Goal: Find specific page/section

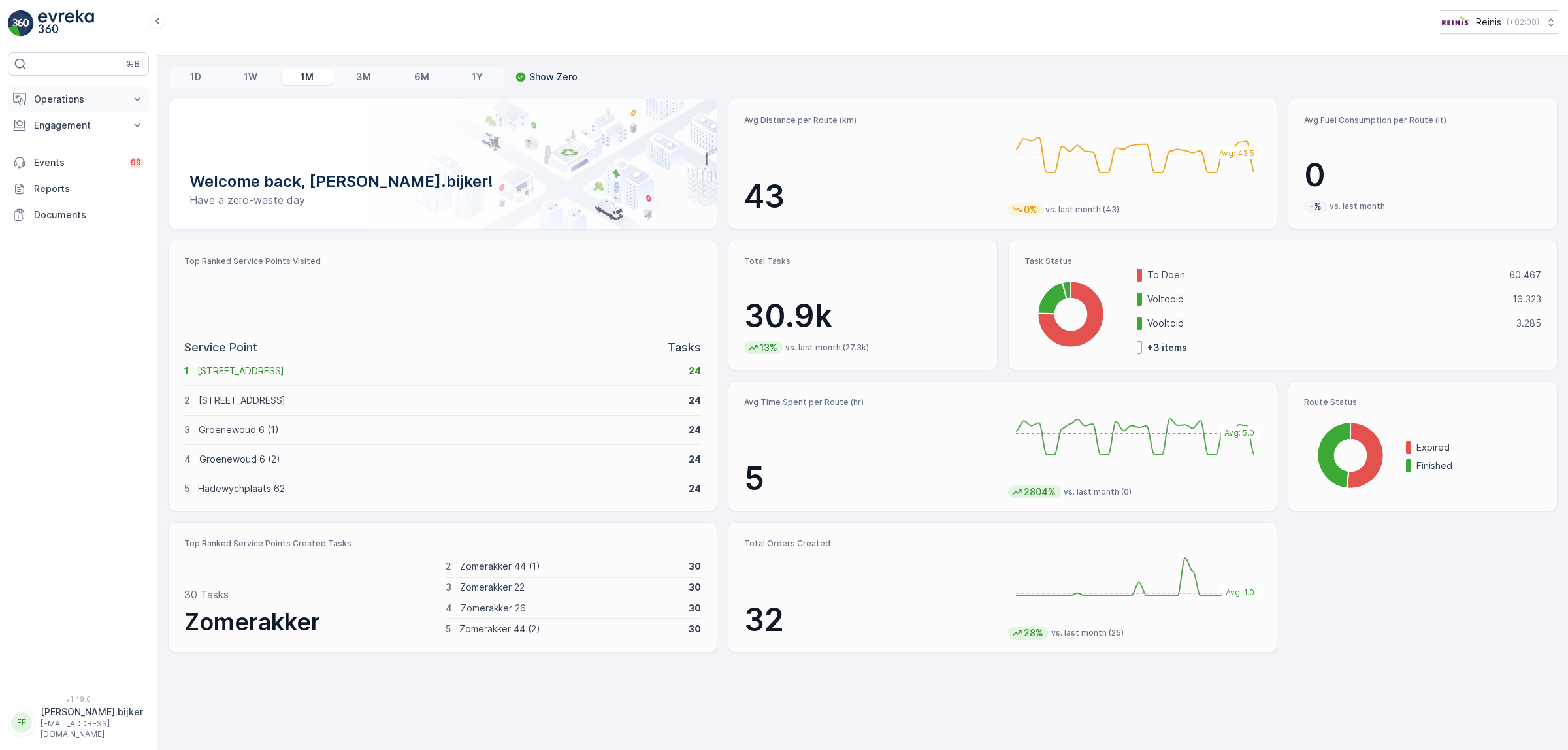
click at [78, 103] on p "Operations" at bounding box center [78, 99] width 89 height 13
click at [69, 157] on p "Routes & Tasks" at bounding box center [67, 158] width 67 height 13
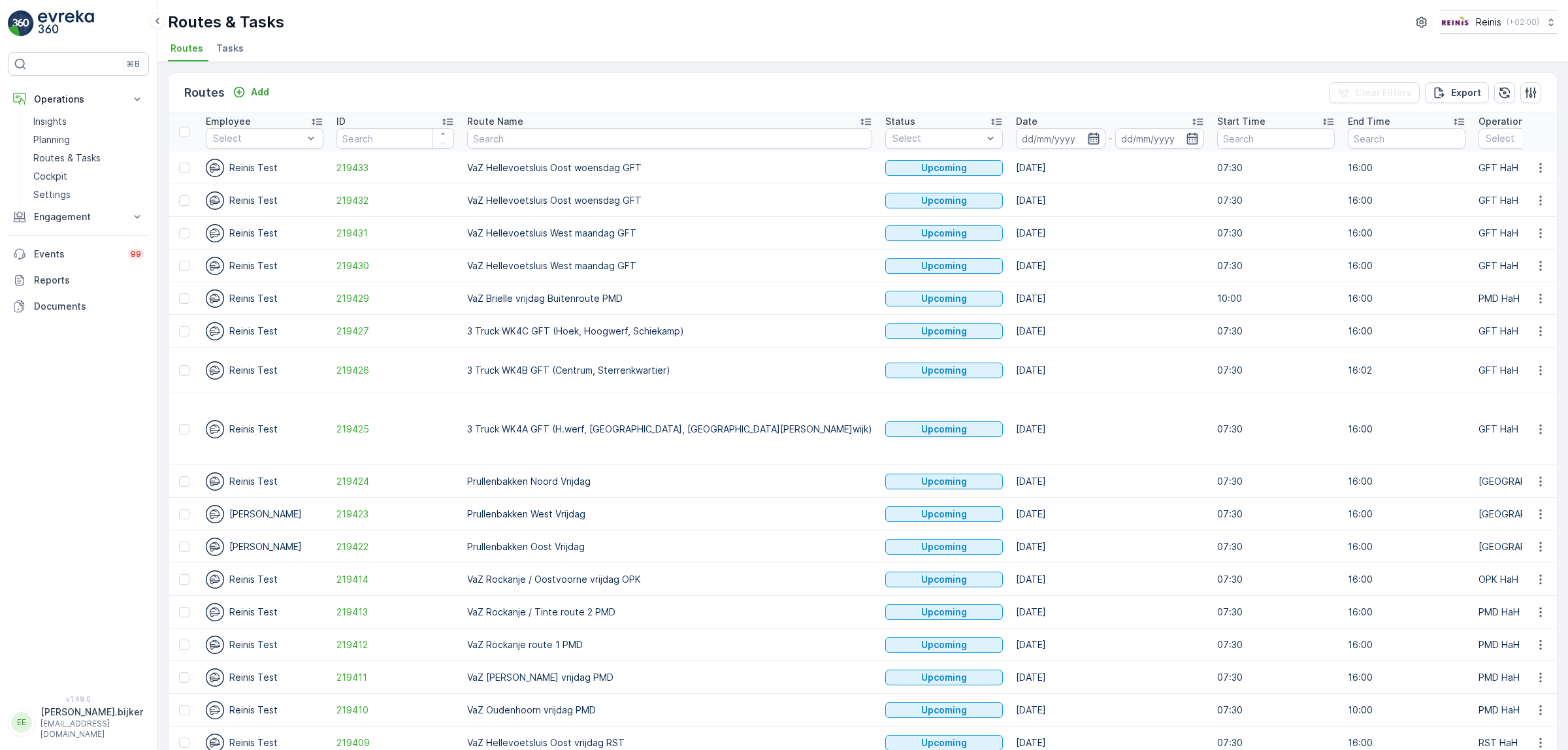
click at [1088, 135] on icon "button" at bounding box center [1093, 138] width 11 height 12
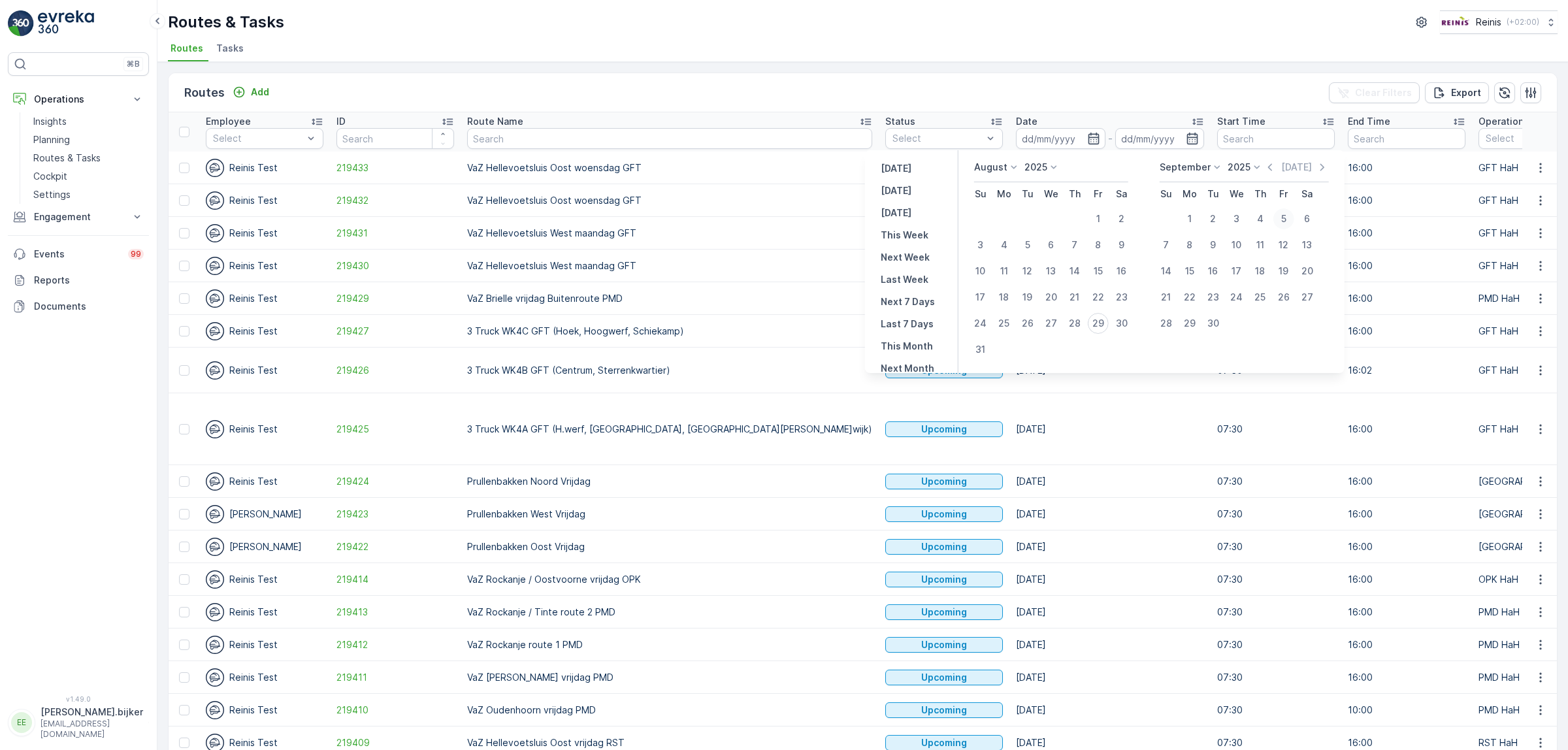
click at [1287, 218] on div "5" at bounding box center [1284, 218] width 21 height 21
type input "[DATE]"
click at [1287, 218] on div "5" at bounding box center [1284, 218] width 21 height 21
type input "[DATE]"
click at [1284, 218] on div "5" at bounding box center [1284, 218] width 21 height 21
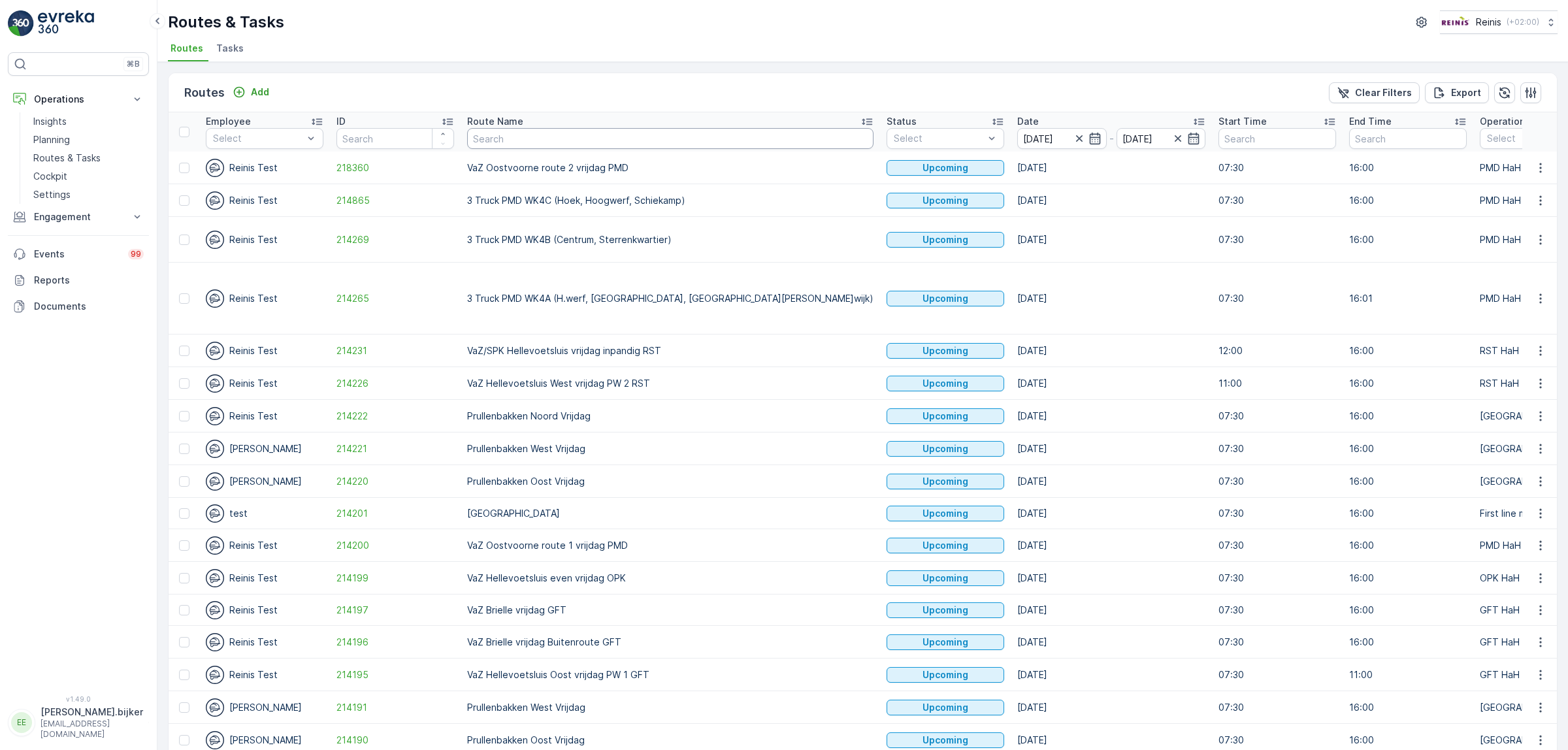
click at [666, 137] on input "text" at bounding box center [670, 138] width 406 height 21
type input "vaz"
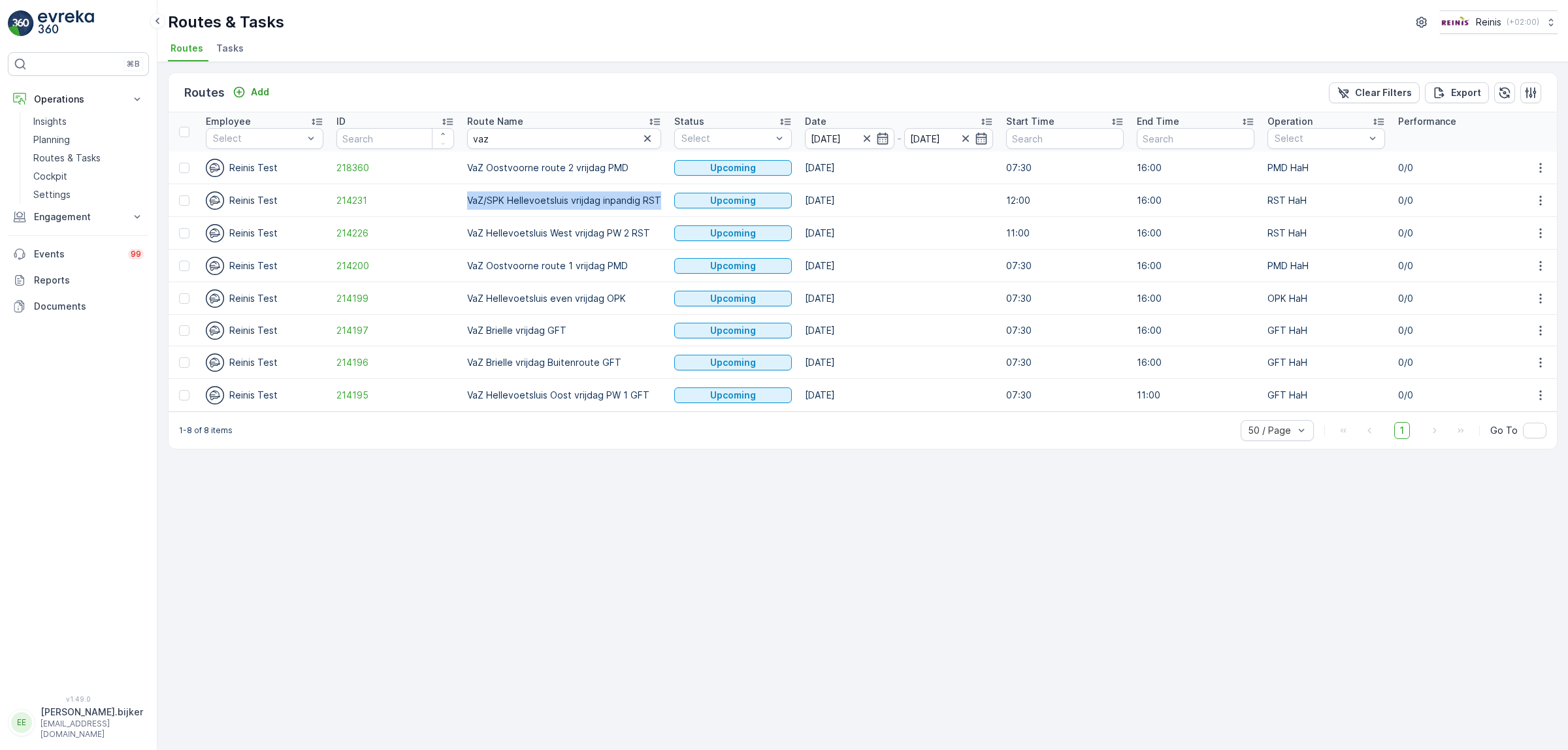
drag, startPoint x: 660, startPoint y: 194, endPoint x: 466, endPoint y: 204, distance: 194.3
click at [466, 204] on td "VaZ/SPK Hellevoetsluis vrijdag inpandig RST" at bounding box center [564, 201] width 207 height 33
drag, startPoint x: 465, startPoint y: 268, endPoint x: 641, endPoint y: 272, distance: 176.0
click at [641, 272] on td "VaZ Oostvoorne route 1 vrijdag PMD" at bounding box center [564, 266] width 207 height 33
click at [699, 638] on div "Routes Add Clear Filters Export Employee Select ID Route Name vaz Status Select…" at bounding box center [862, 406] width 1410 height 688
